Goal: Find specific page/section: Find specific page/section

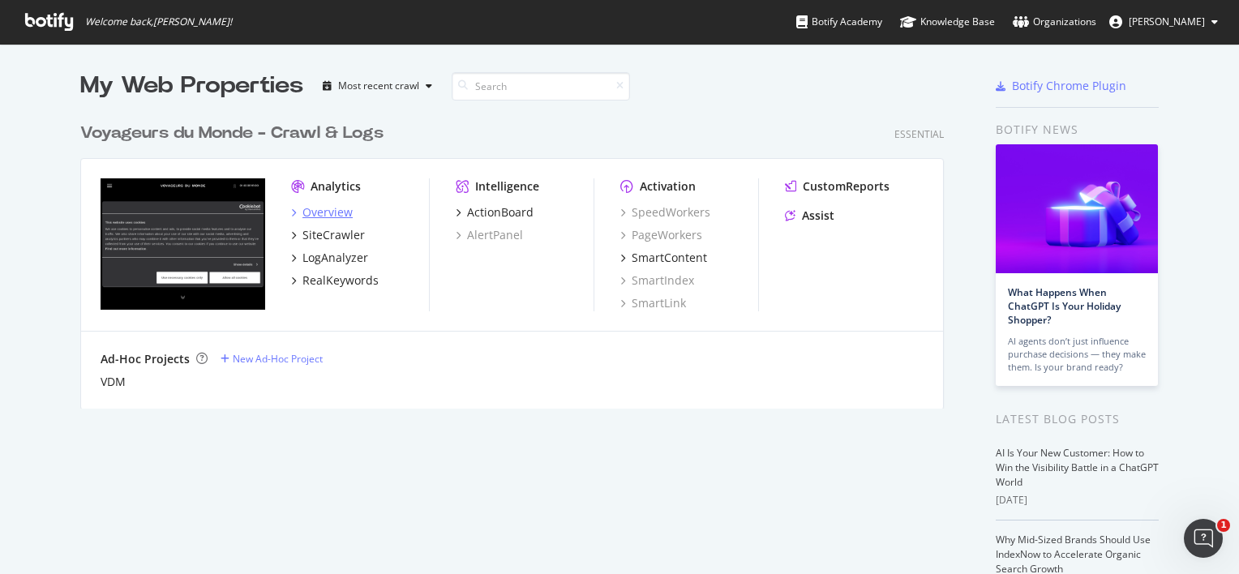
click at [330, 208] on div "Overview" at bounding box center [327, 212] width 50 height 16
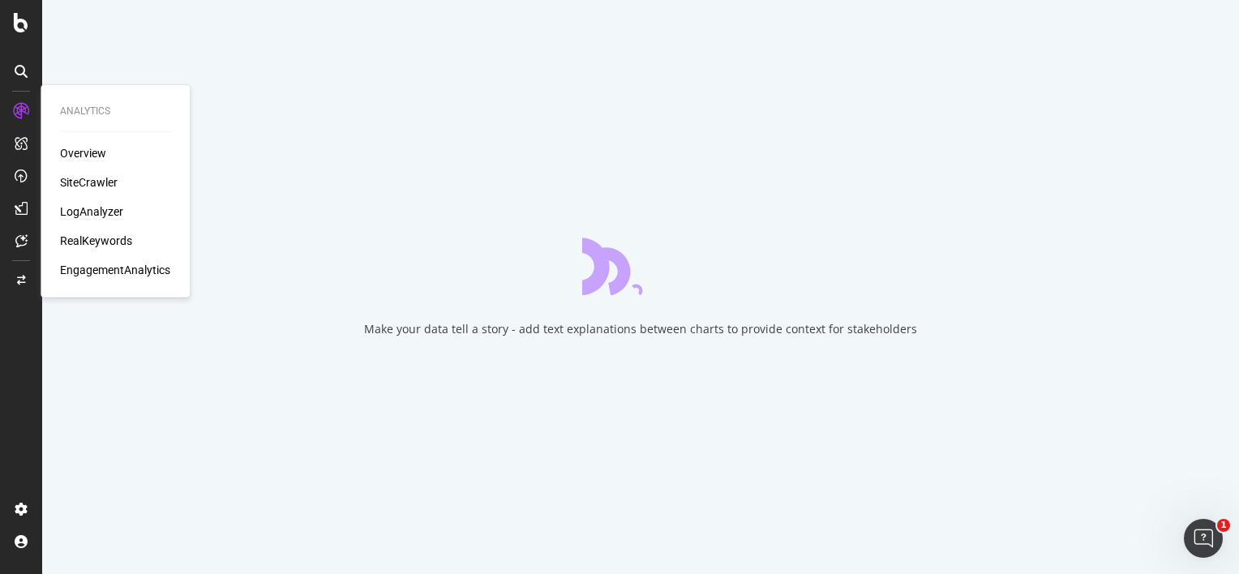
click at [102, 205] on div "LogAnalyzer" at bounding box center [91, 212] width 63 height 16
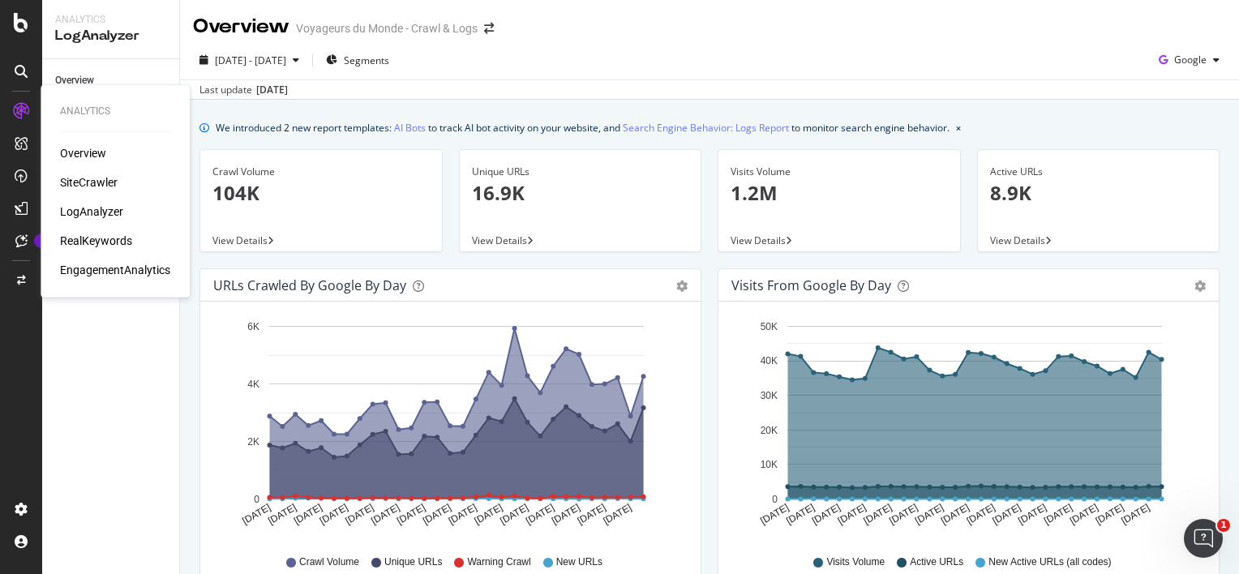
click at [92, 208] on div "LogAnalyzer" at bounding box center [91, 212] width 63 height 16
